Goal: Information Seeking & Learning: Learn about a topic

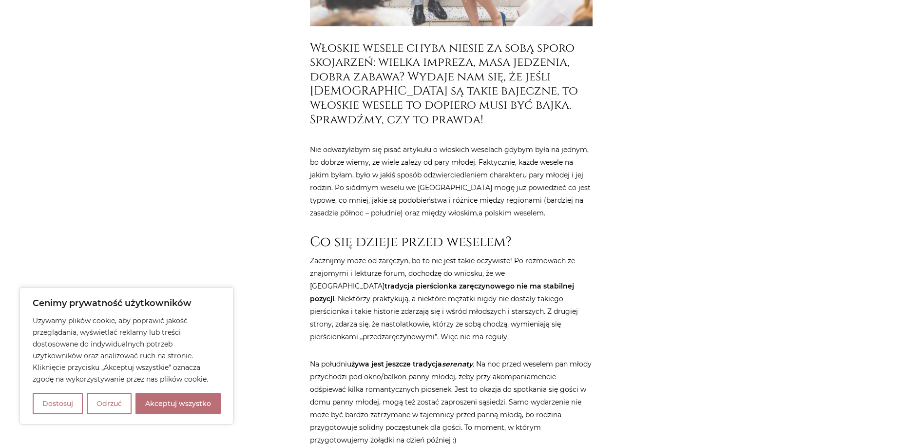
scroll to position [341, 0]
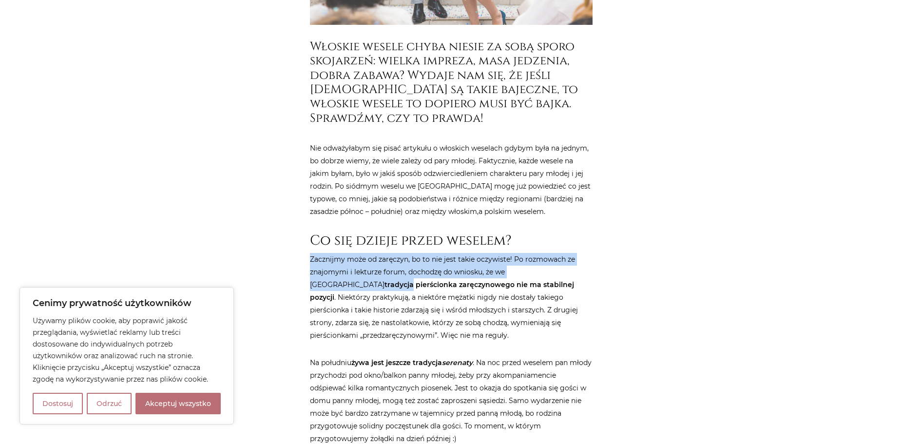
drag, startPoint x: 312, startPoint y: 258, endPoint x: 599, endPoint y: 266, distance: 287.8
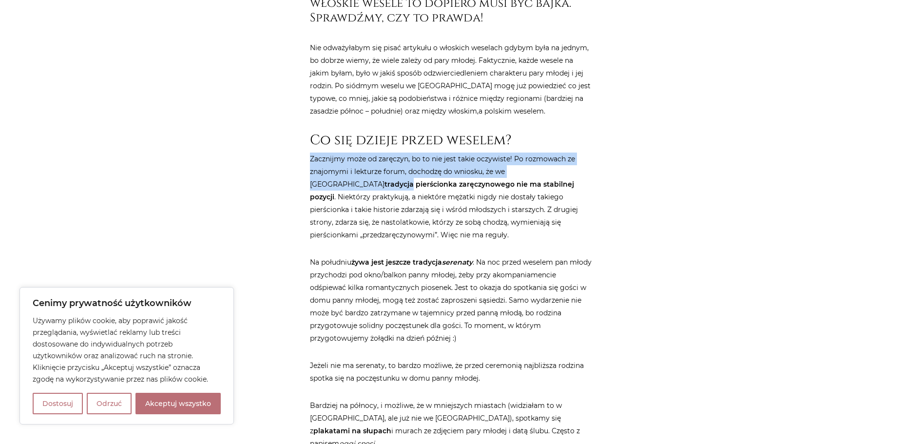
scroll to position [488, 0]
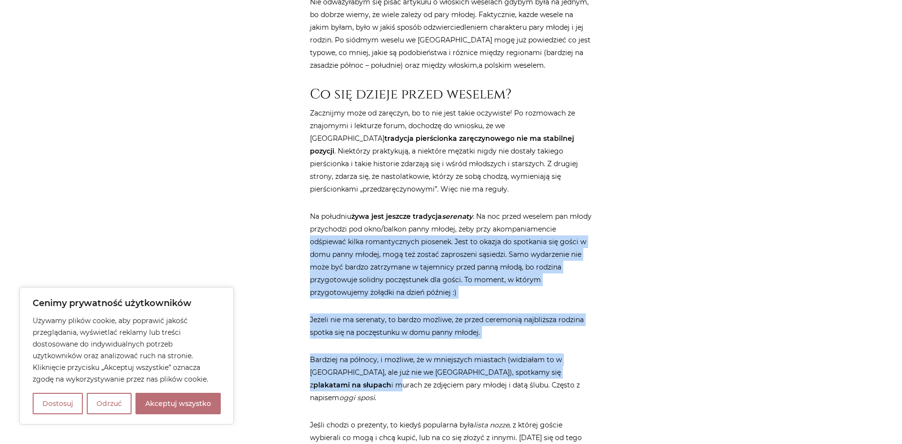
drag, startPoint x: 309, startPoint y: 246, endPoint x: 564, endPoint y: 377, distance: 286.1
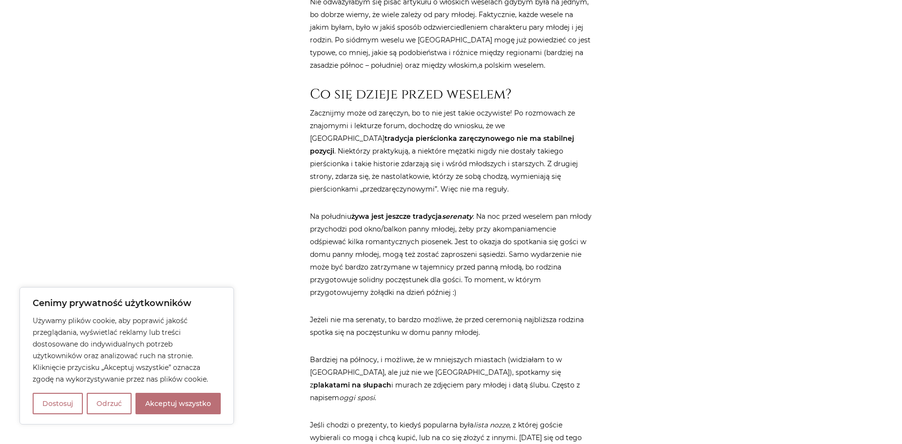
click at [555, 387] on p "Bardziej na północy, i możliwe, że w mniejszych miastach (widziałam to w [GEOGR…" at bounding box center [451, 378] width 283 height 51
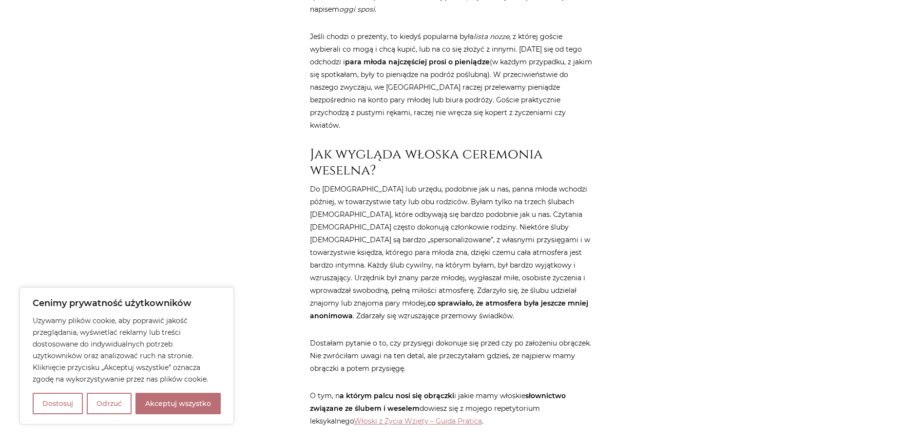
scroll to position [878, 0]
drag, startPoint x: 312, startPoint y: 272, endPoint x: 582, endPoint y: 282, distance: 270.3
click at [582, 282] on p "Do [DEMOGRAPHIC_DATA] lub urzędu, podobnie jak u nas, panna młoda wchodzi późni…" at bounding box center [451, 250] width 283 height 139
click at [590, 293] on p "Do [DEMOGRAPHIC_DATA] lub urzędu, podobnie jak u nas, panna młoda wchodzi późni…" at bounding box center [451, 250] width 283 height 139
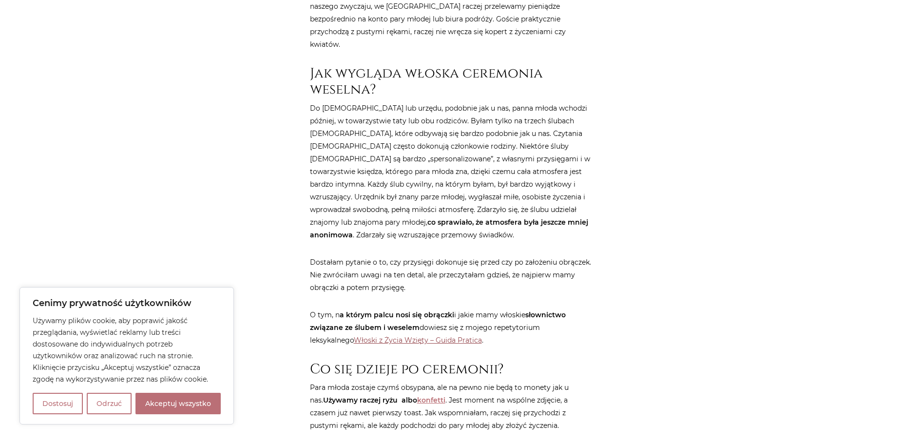
scroll to position [975, 0]
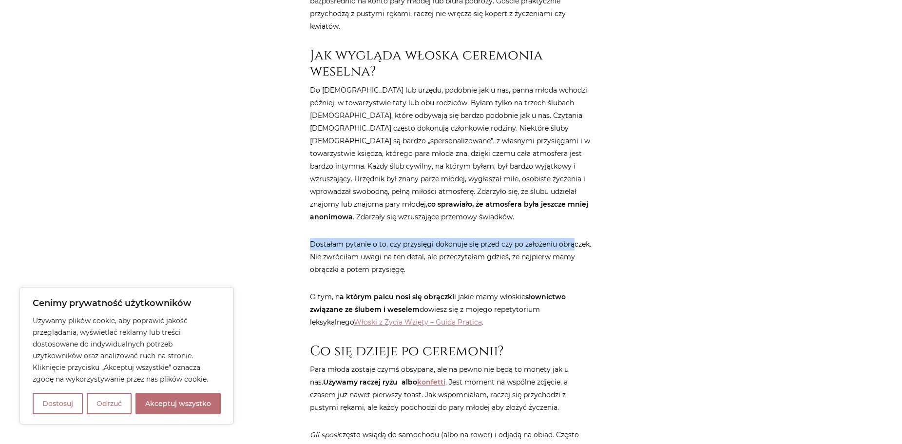
drag, startPoint x: 306, startPoint y: 223, endPoint x: 574, endPoint y: 222, distance: 267.7
click at [581, 241] on p "Dostałam pytanie o to, czy przysięgi dokonuje się przed czy po założeniu obrącz…" at bounding box center [451, 257] width 283 height 38
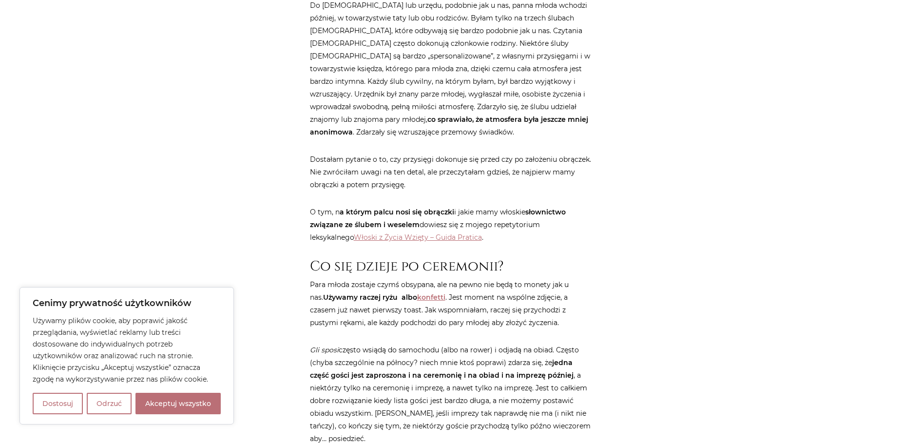
scroll to position [1073, 0]
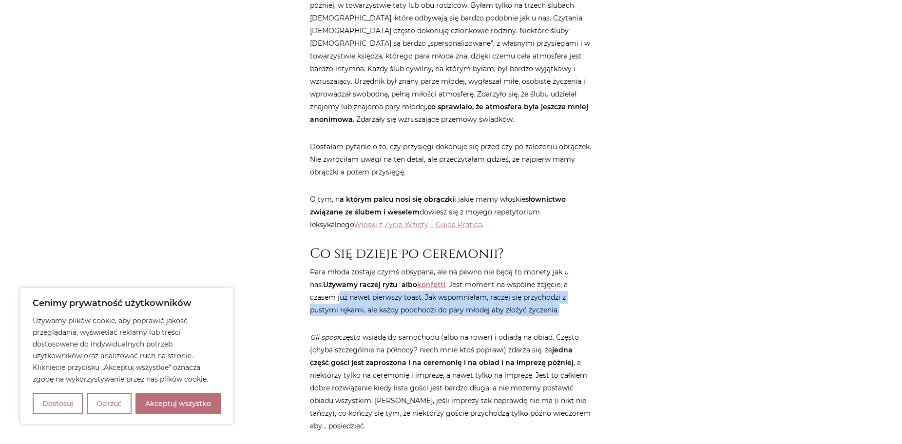
drag, startPoint x: 312, startPoint y: 273, endPoint x: 531, endPoint y: 282, distance: 219.1
click at [530, 282] on p "Para młoda zostaje czymś obsypana, ale na pewno nie będą to monety jak u nas. U…" at bounding box center [451, 291] width 283 height 51
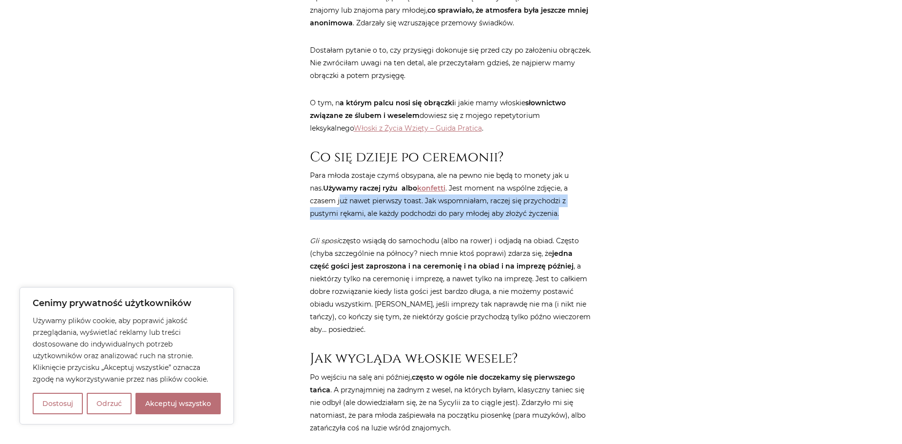
scroll to position [1170, 0]
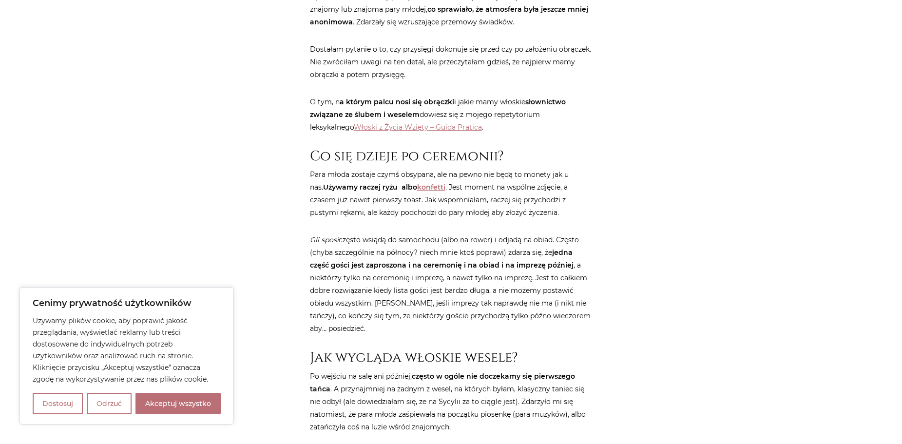
click at [572, 277] on p "Gli sposi często wsiądą do samochodu (albo na rower) i odjadą na obiad. Często …" at bounding box center [451, 284] width 283 height 101
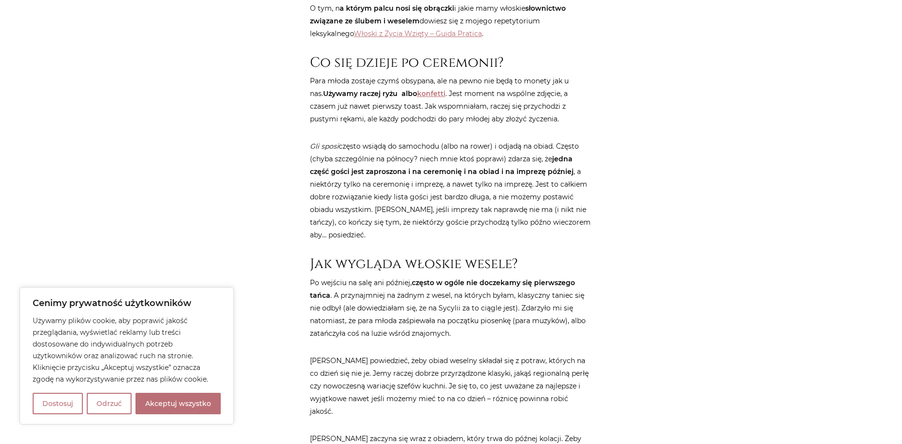
scroll to position [1268, 0]
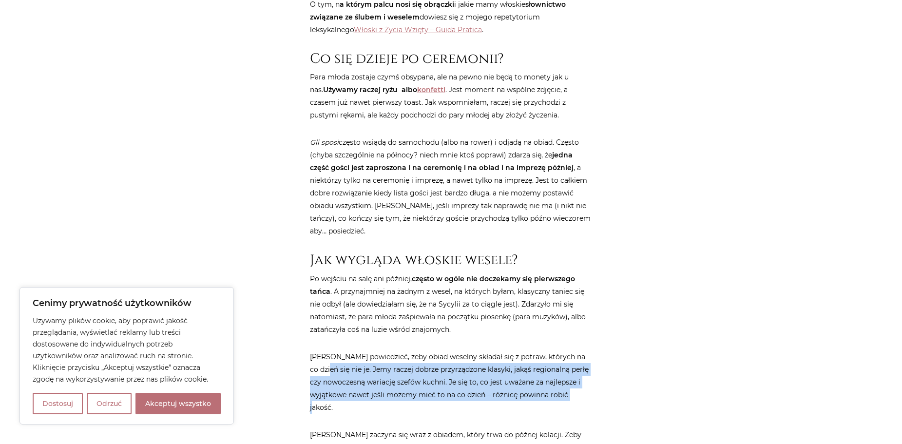
drag, startPoint x: 335, startPoint y: 346, endPoint x: 596, endPoint y: 369, distance: 262.4
click at [596, 369] on div "Strona główna / Blog / Kultura [GEOGRAPHIC_DATA] / Jak wygląda włoskie wesele? …" at bounding box center [451, 171] width 293 height 2640
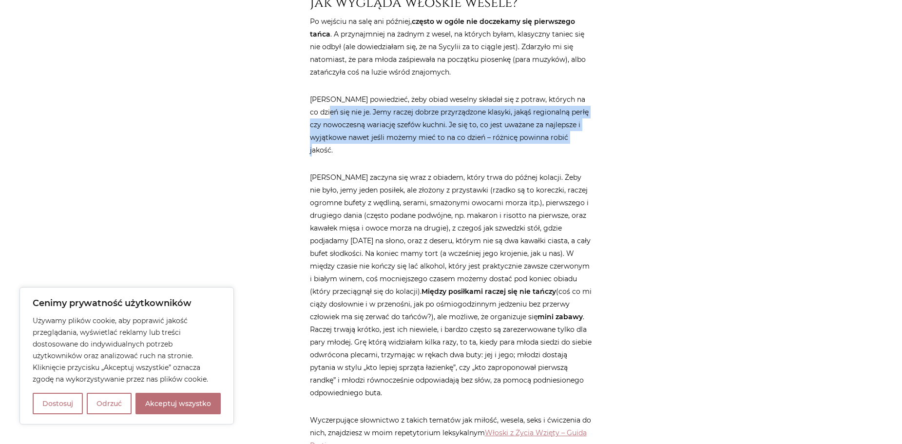
scroll to position [1560, 0]
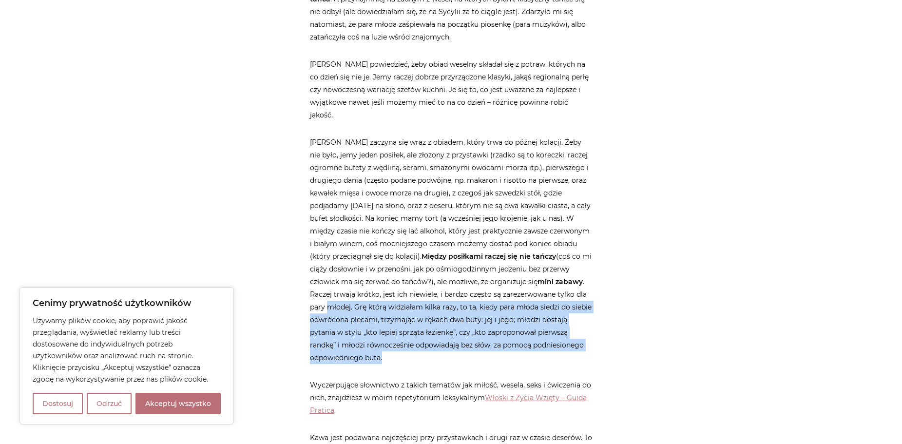
drag, startPoint x: 331, startPoint y: 272, endPoint x: 599, endPoint y: 319, distance: 272.2
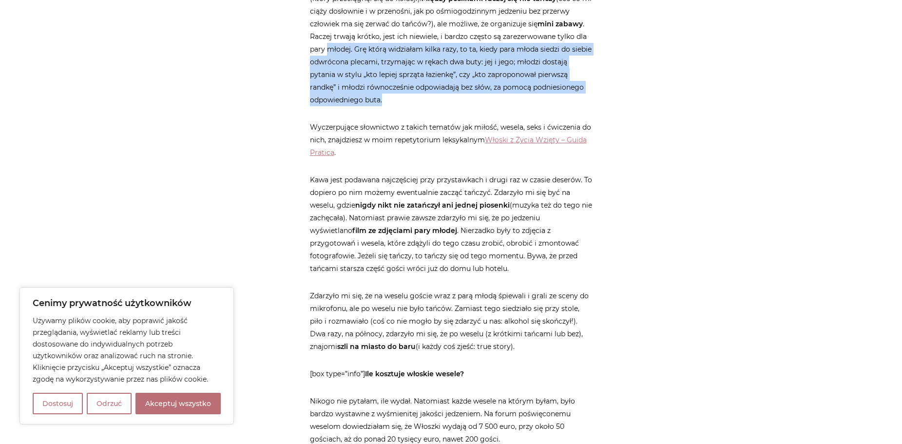
scroll to position [1853, 0]
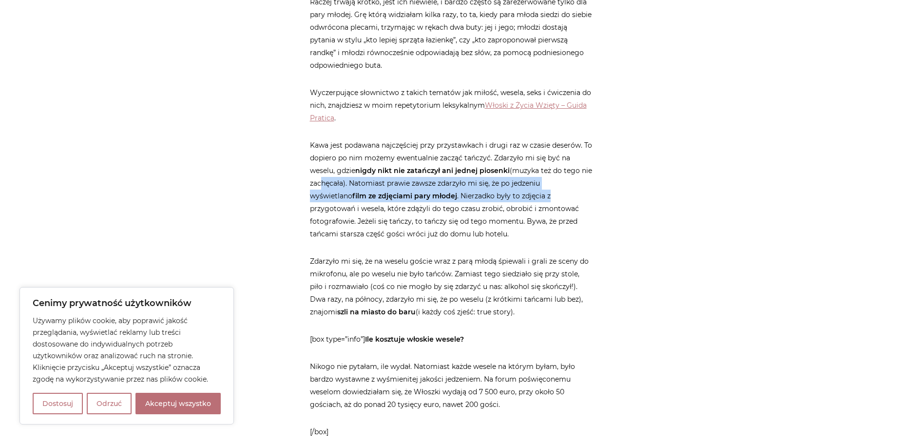
drag, startPoint x: 328, startPoint y: 142, endPoint x: 574, endPoint y: 159, distance: 246.8
click at [574, 159] on p "Kawa jest podawana najczęściej przy przystawkach i drugi raz w czasie deserów. …" at bounding box center [451, 189] width 283 height 101
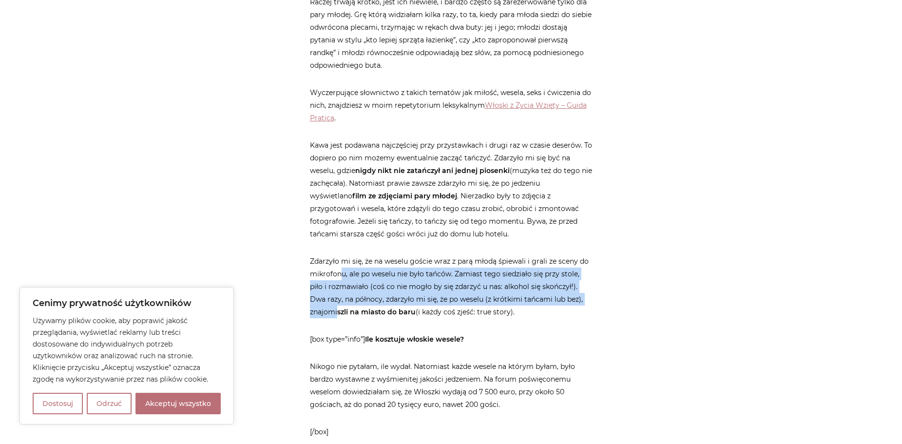
drag, startPoint x: 342, startPoint y: 239, endPoint x: 634, endPoint y: 265, distance: 293.1
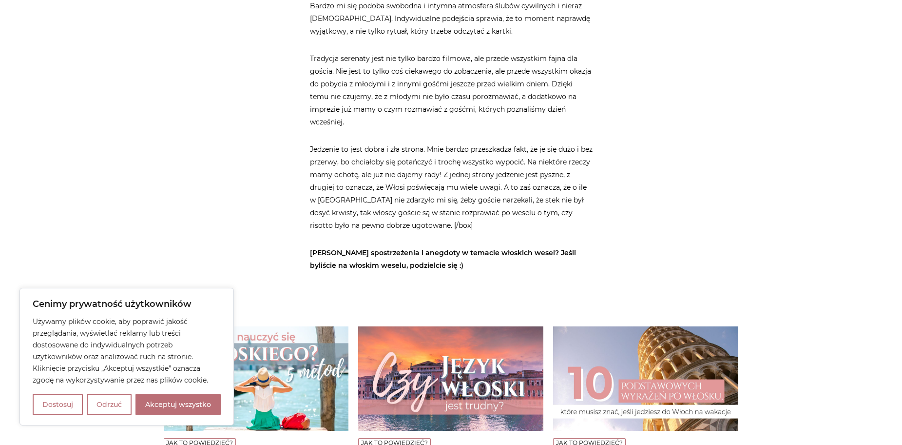
scroll to position [2487, 0]
